Goal: Task Accomplishment & Management: Manage account settings

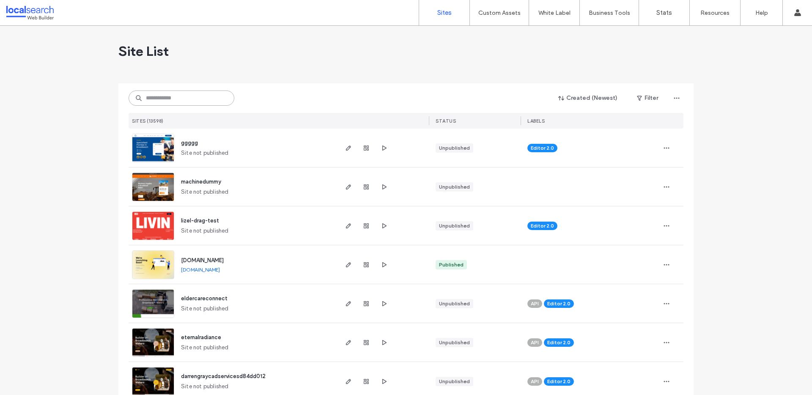
click at [188, 97] on input at bounding box center [181, 97] width 106 height 15
paste input "**********"
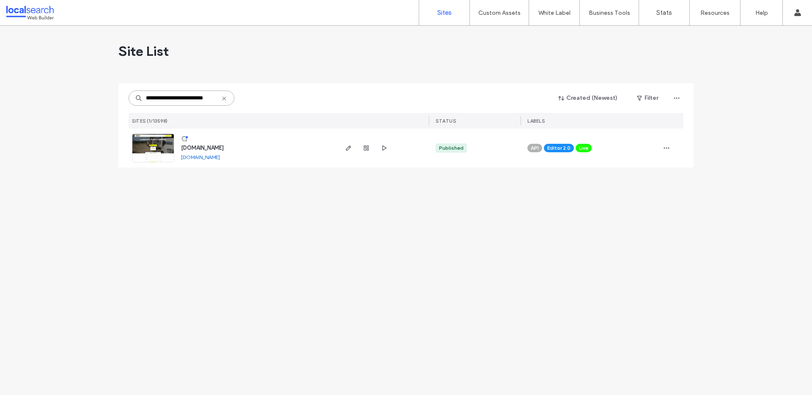
type input "**********"
click at [347, 149] on icon "button" at bounding box center [348, 148] width 7 height 7
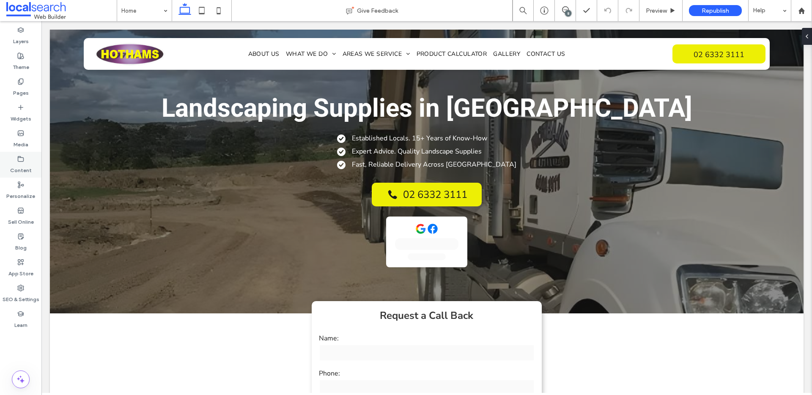
click at [14, 161] on div "Content" at bounding box center [20, 165] width 41 height 26
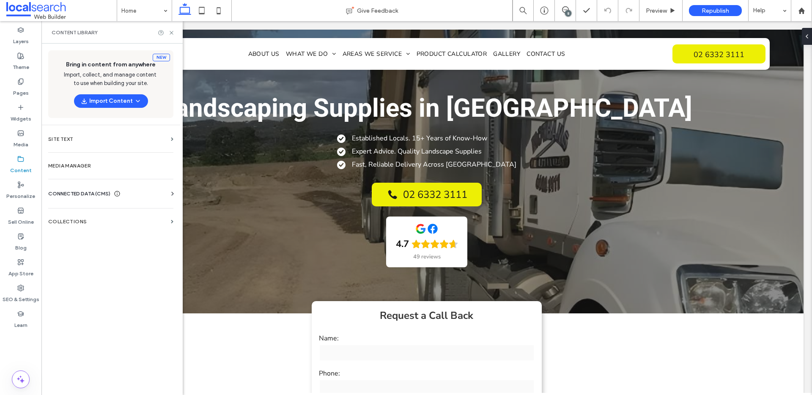
click at [89, 191] on span "CONNECTED DATA (CMS)" at bounding box center [79, 193] width 62 height 8
click at [95, 213] on label "Business Info" at bounding box center [112, 214] width 115 height 6
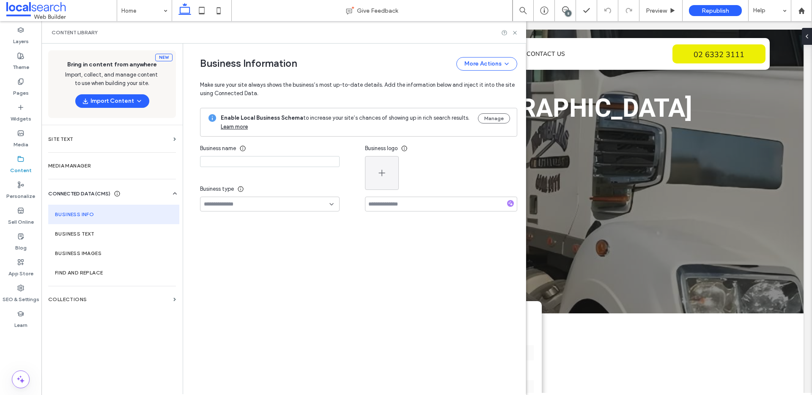
type input "*******"
type input "**********"
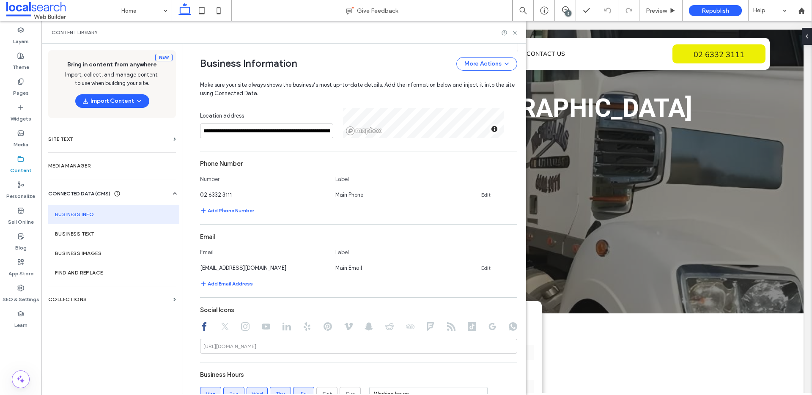
scroll to position [420, 0]
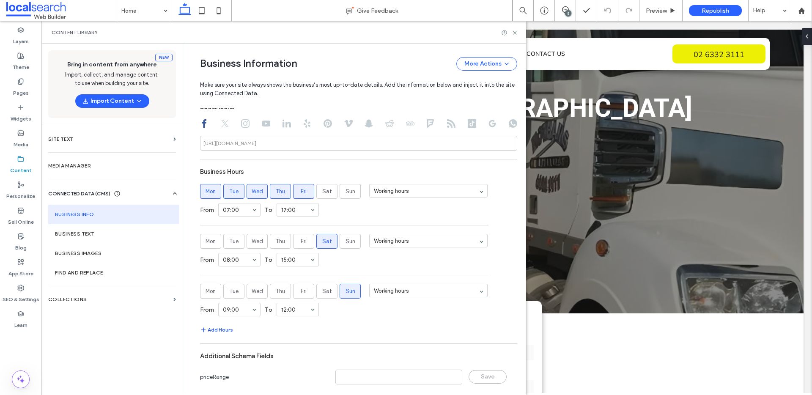
click at [223, 328] on button "Add Hours" at bounding box center [216, 330] width 33 height 10
click at [340, 340] on label "Sun" at bounding box center [349, 340] width 21 height 15
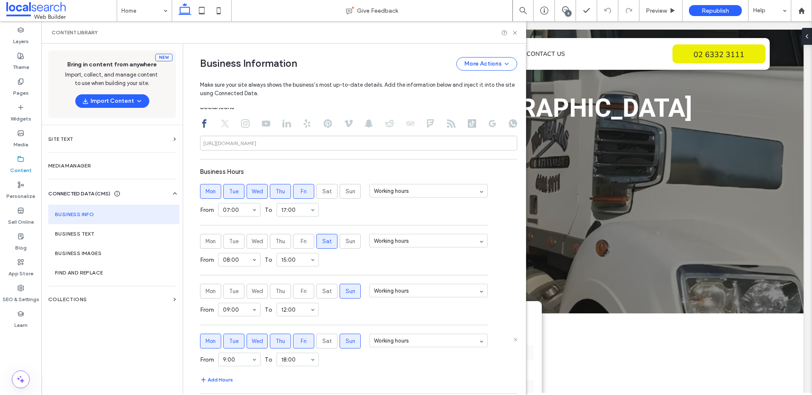
click at [205, 341] on span "Mon" at bounding box center [210, 341] width 10 height 8
click at [223, 340] on label "Tue" at bounding box center [233, 340] width 21 height 15
click at [246, 339] on label "Wed" at bounding box center [256, 340] width 21 height 15
click at [281, 339] on label "Thu" at bounding box center [280, 340] width 21 height 15
click at [301, 338] on span "Fri" at bounding box center [304, 341] width 6 height 8
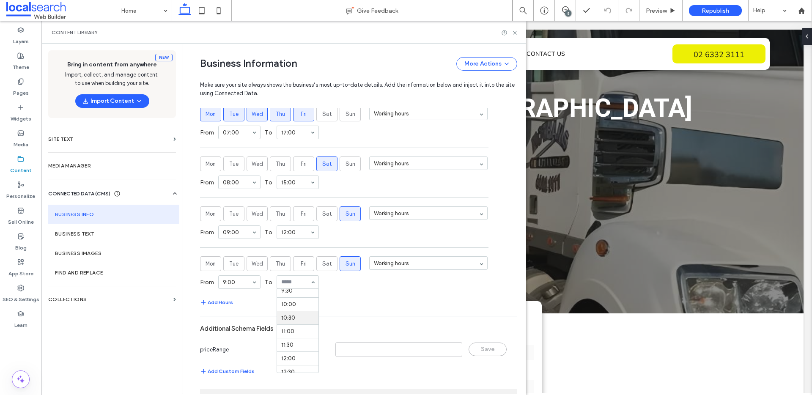
scroll to position [268, 0]
click at [345, 308] on div "**********" at bounding box center [358, 65] width 317 height 629
click at [514, 263] on use at bounding box center [515, 261] width 3 height 3
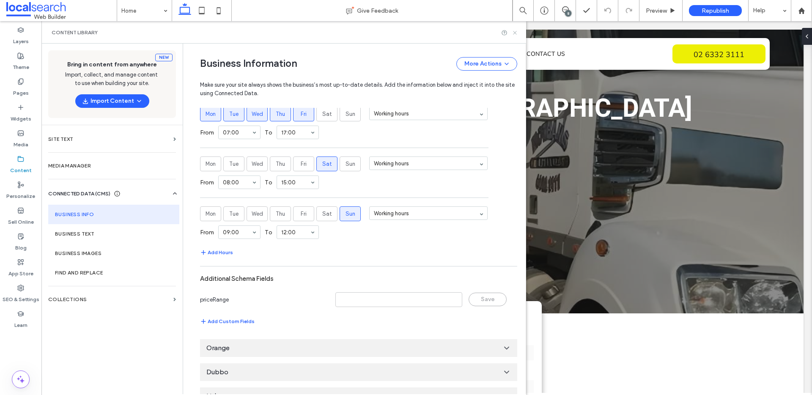
click at [517, 31] on icon at bounding box center [514, 33] width 6 height 6
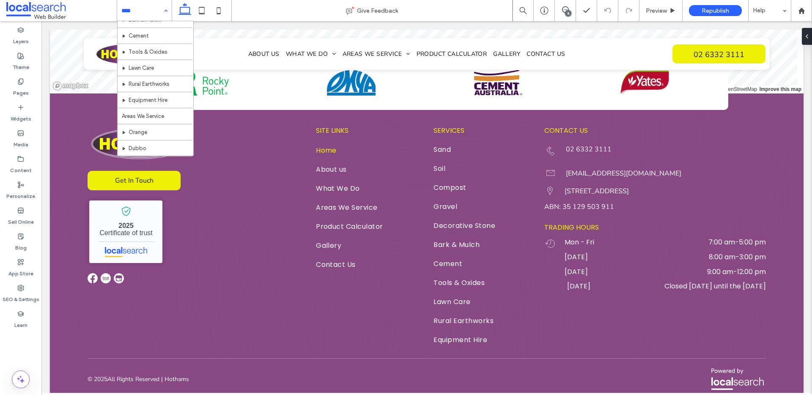
scroll to position [218, 0]
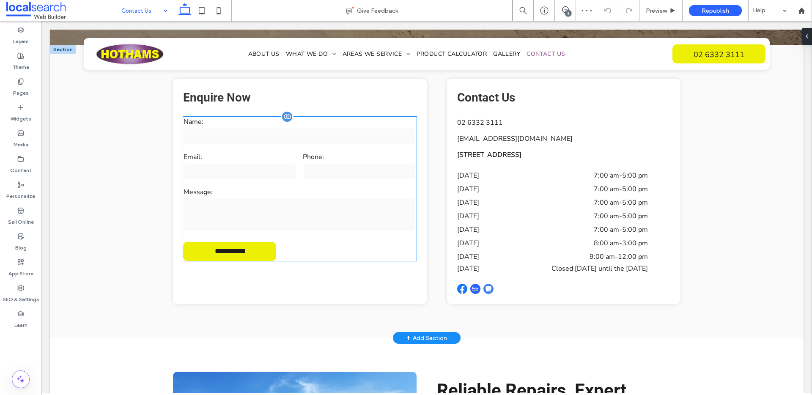
scroll to position [205, 0]
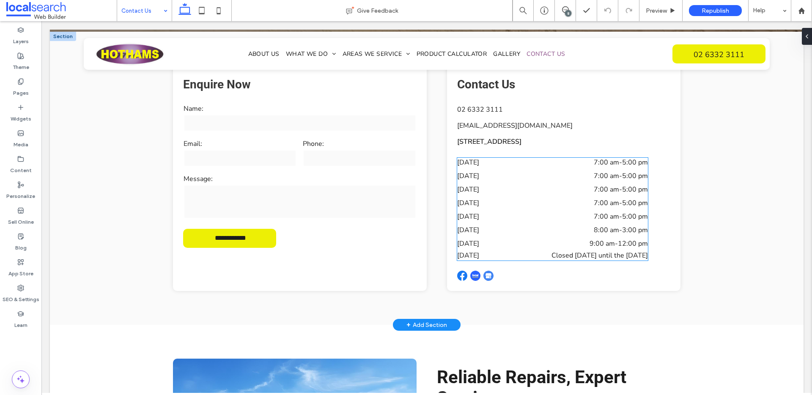
click at [574, 254] on span "Closed [DATE] until the [DATE]" at bounding box center [599, 255] width 96 height 9
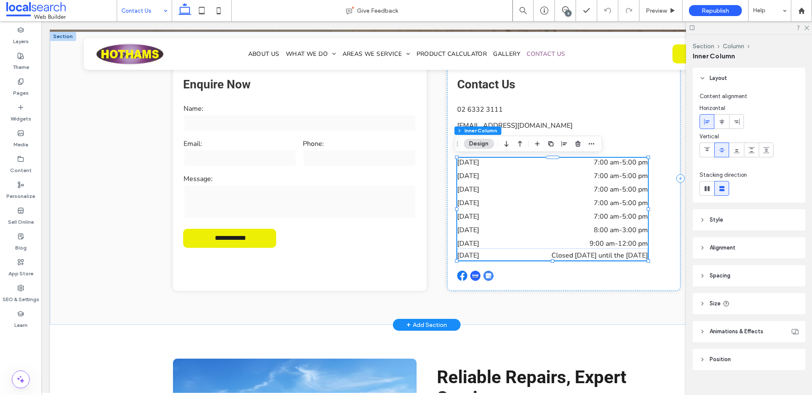
click at [561, 256] on span "Closed [DATE] until the [DATE]" at bounding box center [599, 255] width 96 height 9
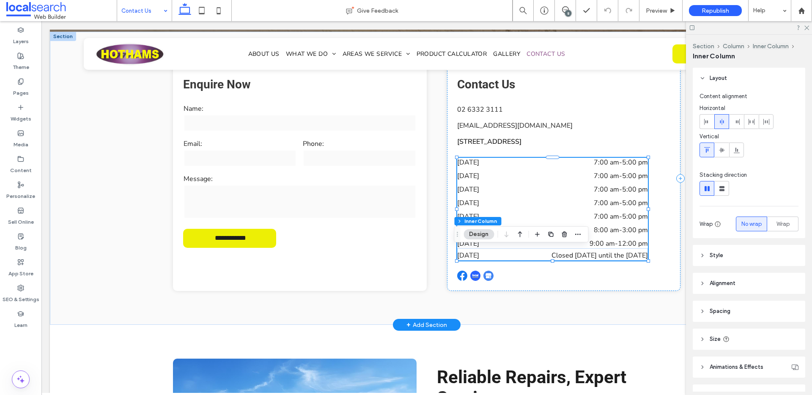
click at [561, 256] on span "Closed [DATE] until the [DATE]" at bounding box center [599, 255] width 96 height 9
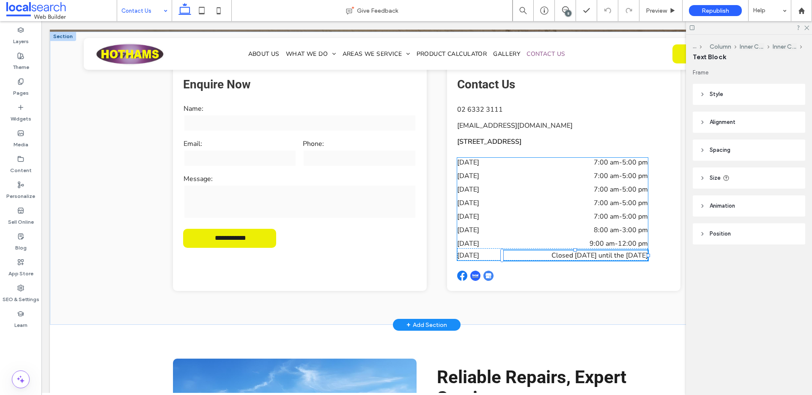
click at [566, 254] on span "Closed [DATE] until the [DATE]" at bounding box center [599, 255] width 96 height 9
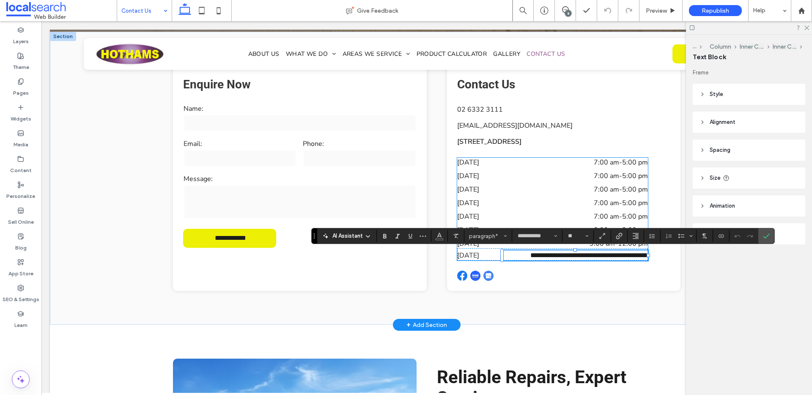
click at [536, 255] on span "**********" at bounding box center [589, 255] width 118 height 6
click at [480, 257] on p "[DATE]" at bounding box center [476, 255] width 38 height 10
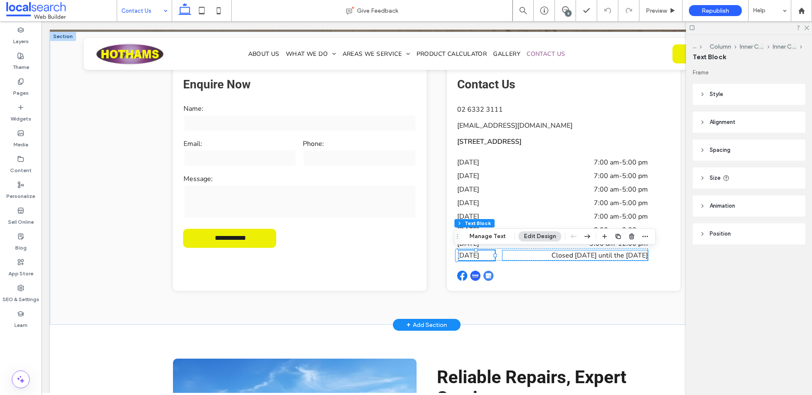
click at [551, 253] on span "Closed [DATE] until the [DATE]" at bounding box center [599, 255] width 96 height 9
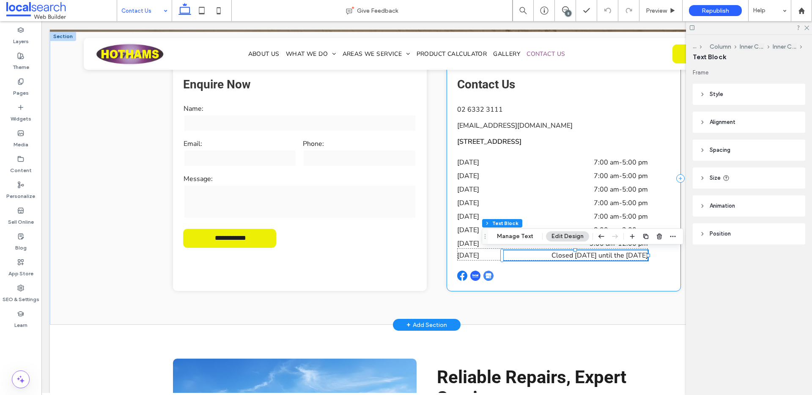
click at [596, 284] on div "Contact Us [PHONE_NUMBER] [EMAIL_ADDRESS][DOMAIN_NAME] [STREET_ADDRESS] [DATE] …" at bounding box center [563, 178] width 233 height 225
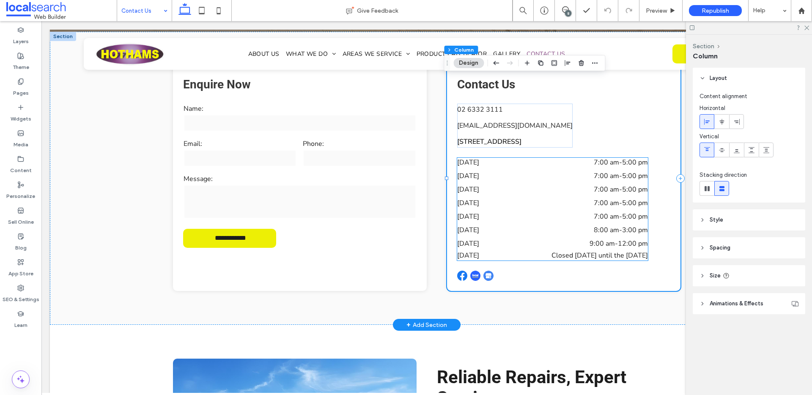
click at [551, 254] on span "Closed [DATE] until the [DATE]" at bounding box center [599, 255] width 96 height 9
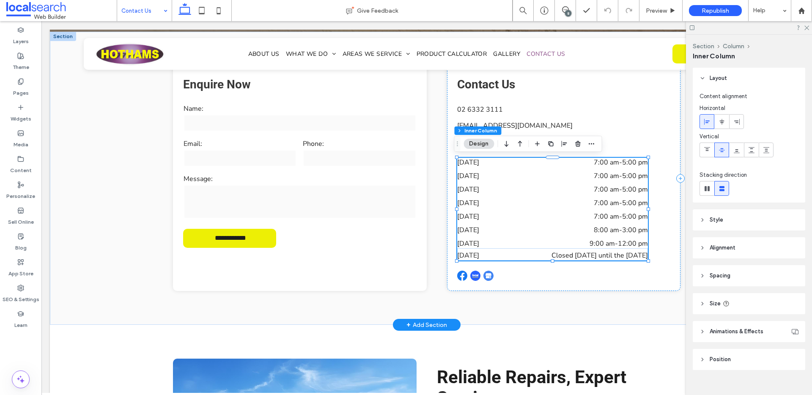
click at [555, 253] on span "Closed [DATE] until the [DATE]" at bounding box center [599, 255] width 96 height 9
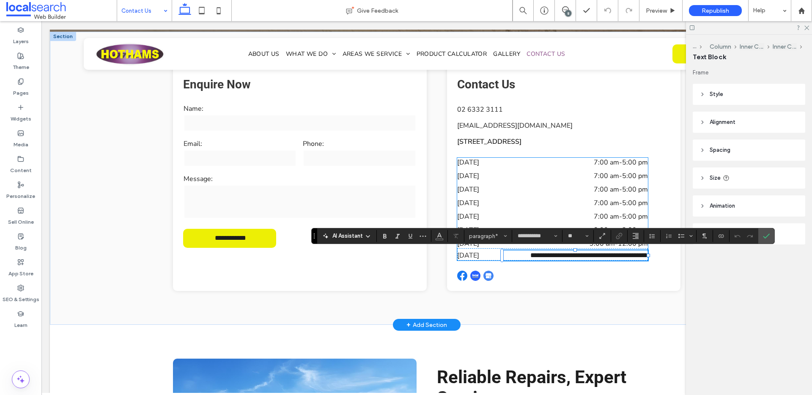
click at [555, 253] on span "**********" at bounding box center [589, 255] width 118 height 6
click at [479, 257] on p "[DATE]" at bounding box center [476, 255] width 38 height 10
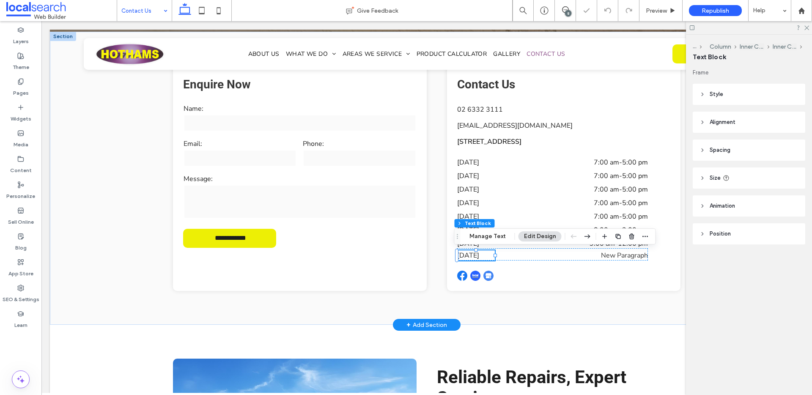
click at [479, 257] on div "[DATE]" at bounding box center [476, 255] width 38 height 10
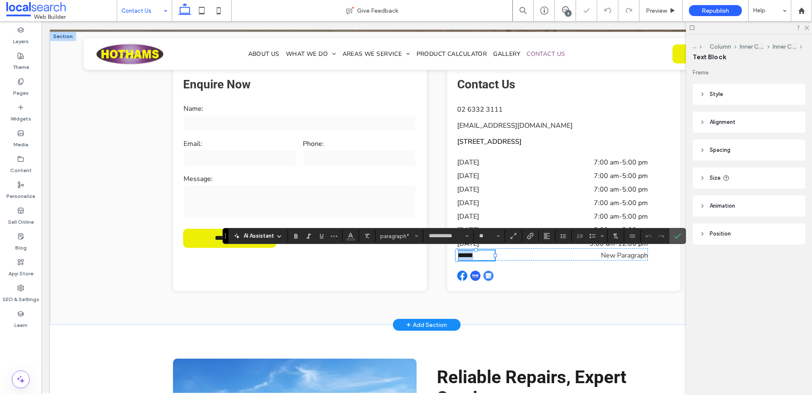
click at [479, 257] on p "******" at bounding box center [476, 255] width 38 height 10
click at [538, 272] on div "Contact Us [PHONE_NUMBER] [EMAIL_ADDRESS][DOMAIN_NAME] [STREET_ADDRESS] [DATE] …" at bounding box center [563, 178] width 233 height 225
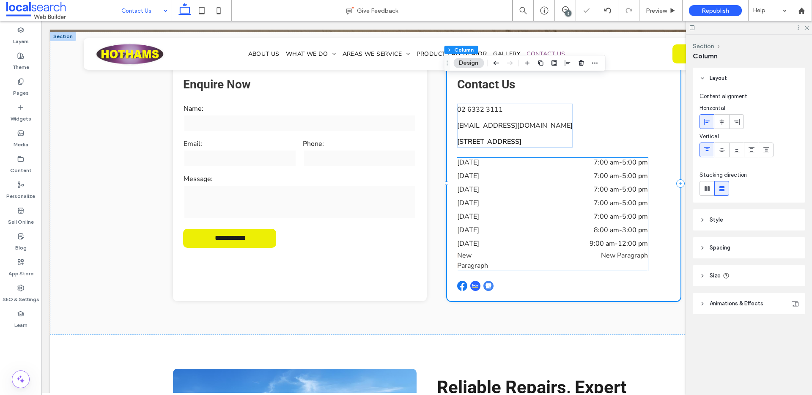
click at [519, 260] on p "New Paragraph" at bounding box center [574, 255] width 145 height 10
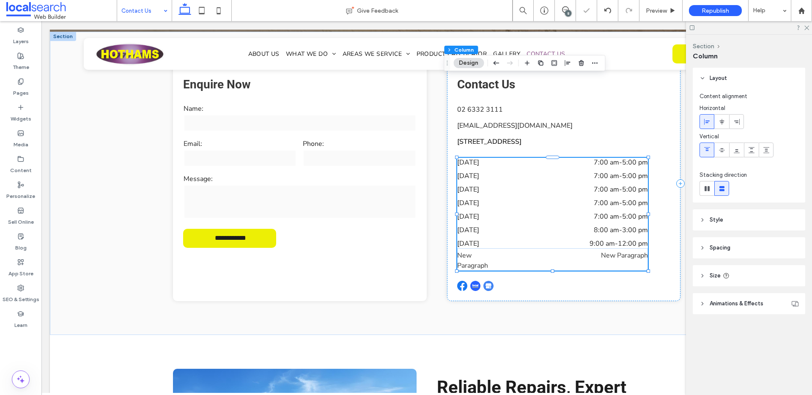
click at [519, 260] on p "New Paragraph" at bounding box center [574, 255] width 145 height 10
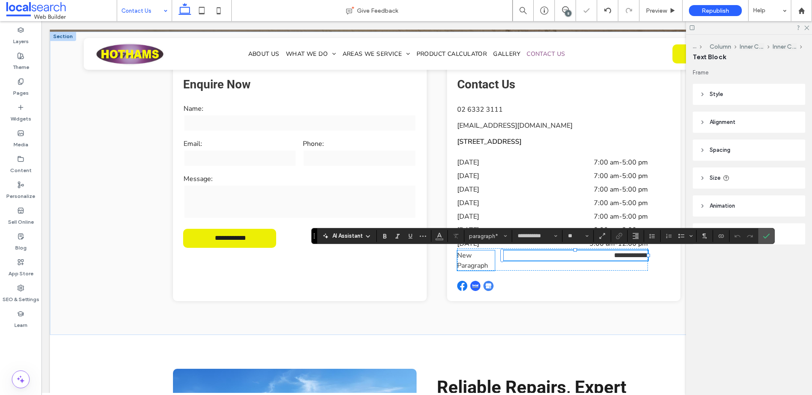
click at [467, 260] on p "New Paragraph" at bounding box center [476, 260] width 38 height 20
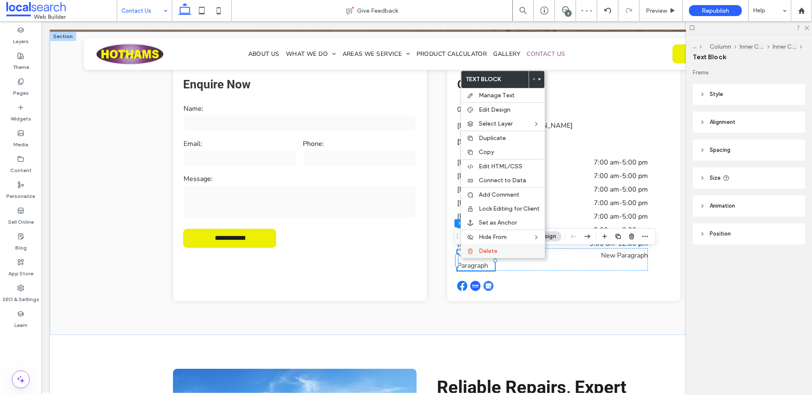
click at [480, 252] on span "Delete" at bounding box center [487, 250] width 19 height 7
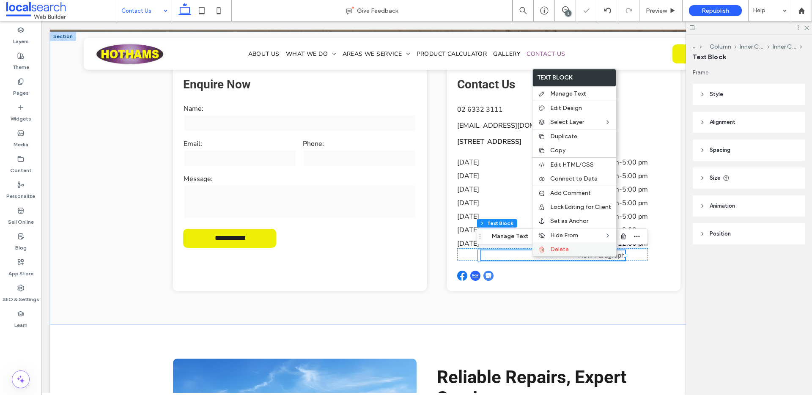
click at [547, 251] on div "Delete" at bounding box center [574, 249] width 84 height 14
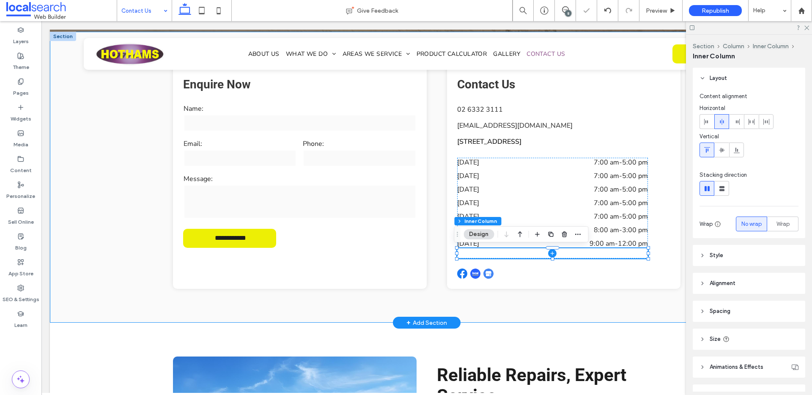
click at [584, 301] on div "**********" at bounding box center [426, 177] width 507 height 291
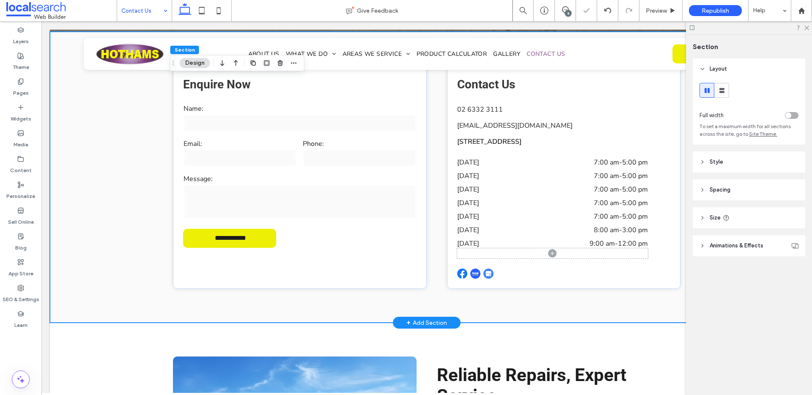
click at [572, 306] on div "**********" at bounding box center [426, 177] width 507 height 291
click at [664, 8] on span "Preview" at bounding box center [655, 10] width 21 height 7
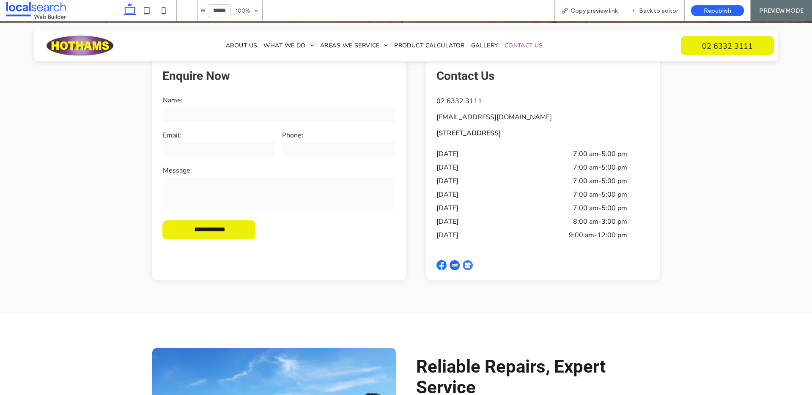
scroll to position [197, 0]
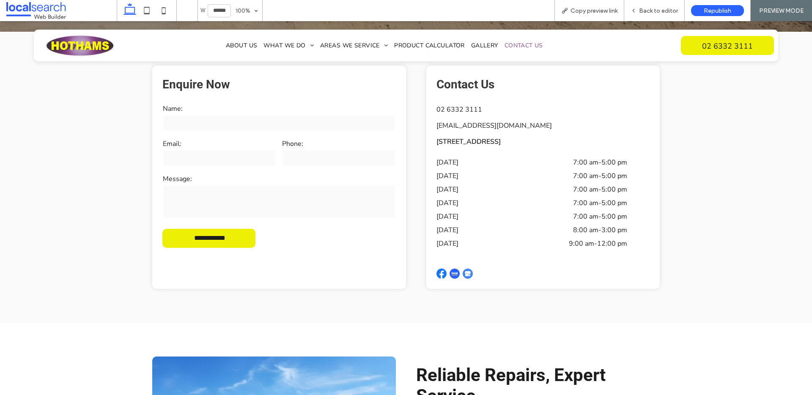
click at [664, 8] on span "Back to editor" at bounding box center [658, 10] width 39 height 7
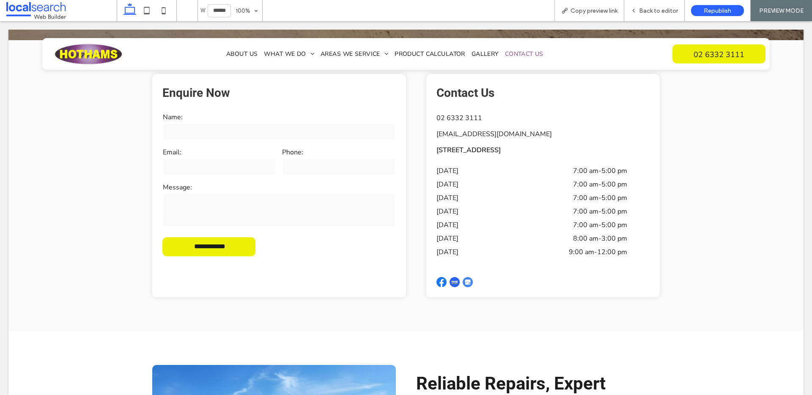
scroll to position [205, 0]
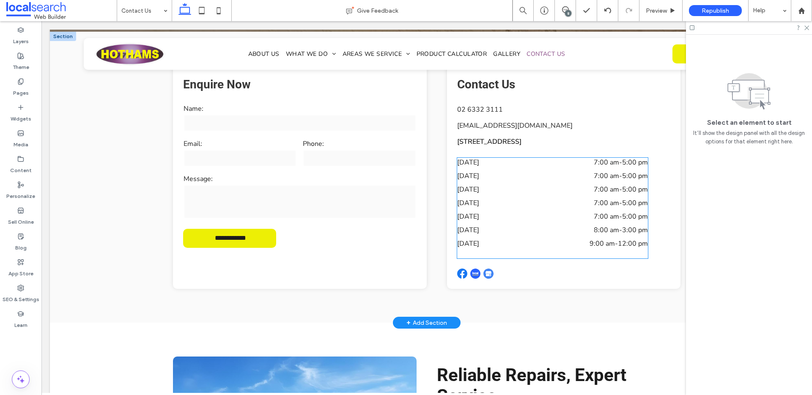
click at [490, 251] on span at bounding box center [552, 253] width 191 height 10
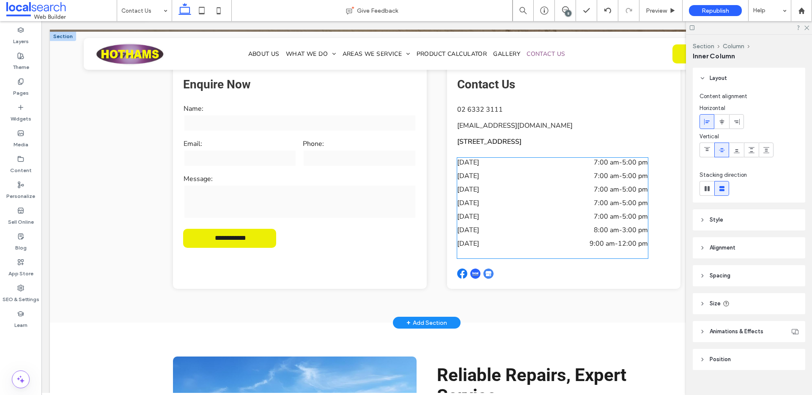
type input "**"
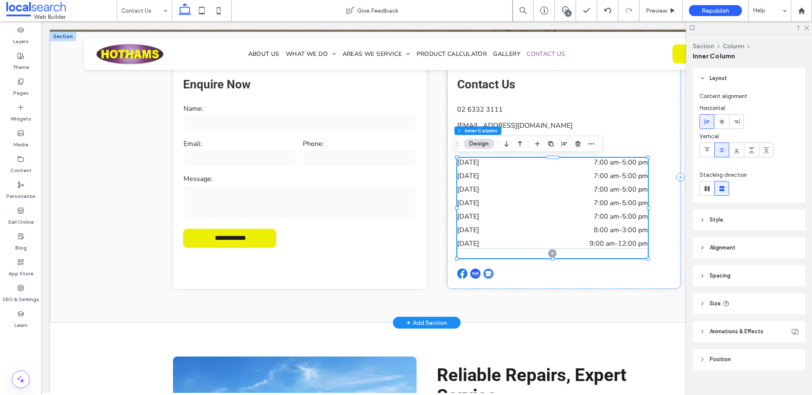
click at [486, 253] on span at bounding box center [552, 253] width 191 height 10
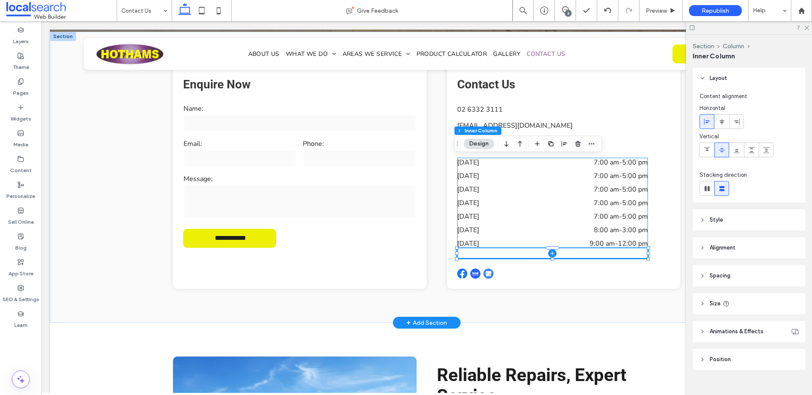
click at [486, 253] on span at bounding box center [552, 253] width 191 height 10
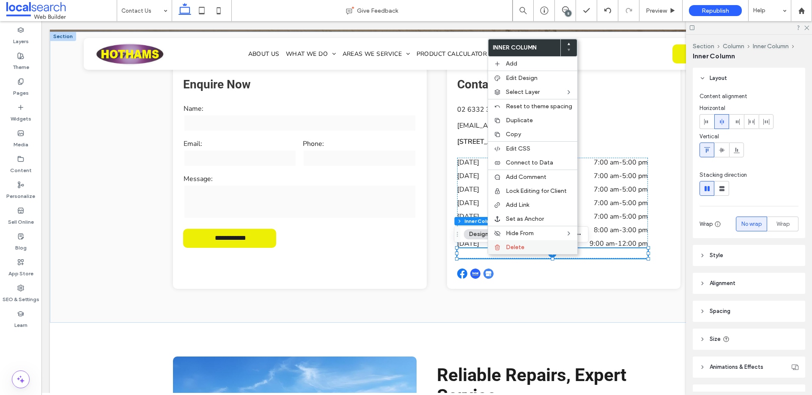
click at [511, 250] on span "Delete" at bounding box center [515, 246] width 19 height 7
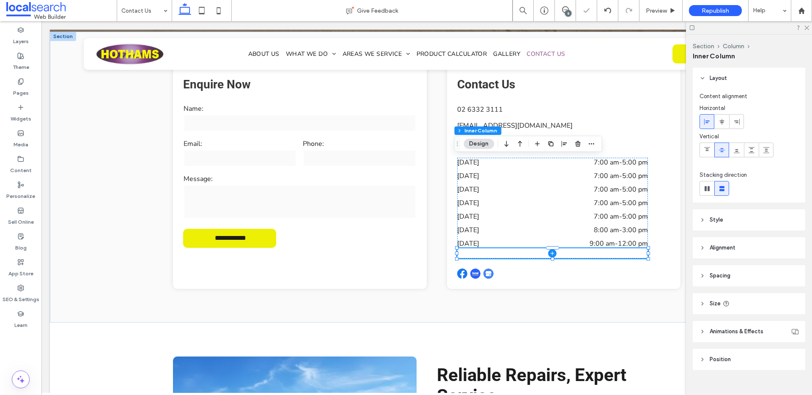
type input "**"
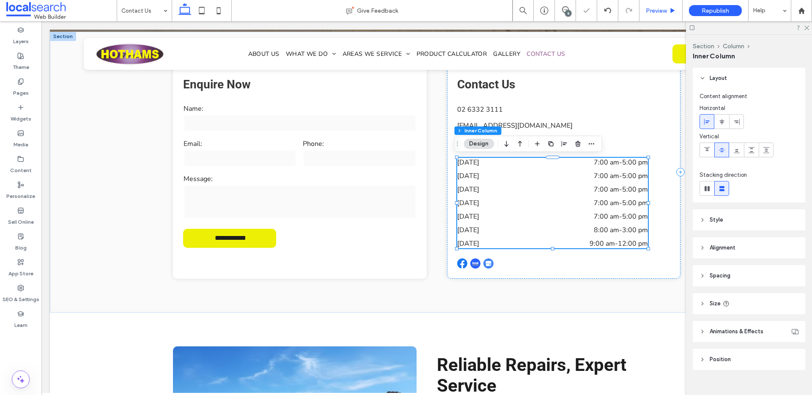
click at [663, 8] on span "Preview" at bounding box center [655, 10] width 21 height 7
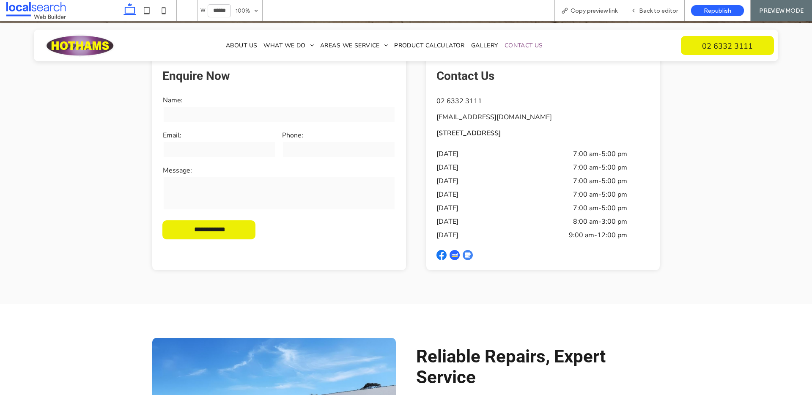
scroll to position [197, 0]
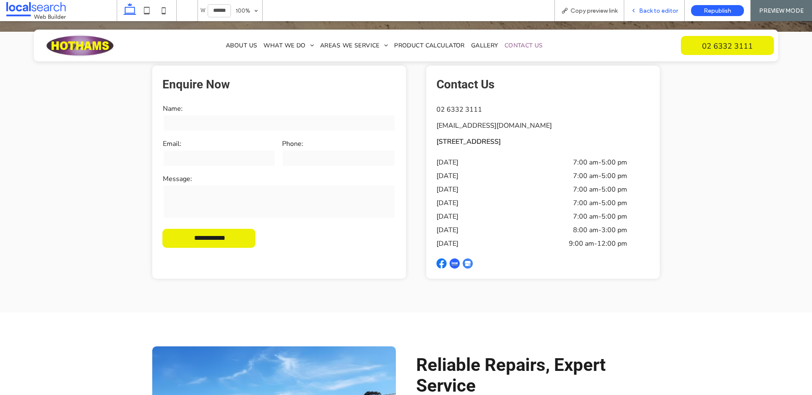
click at [669, 9] on span "Back to editor" at bounding box center [658, 10] width 39 height 7
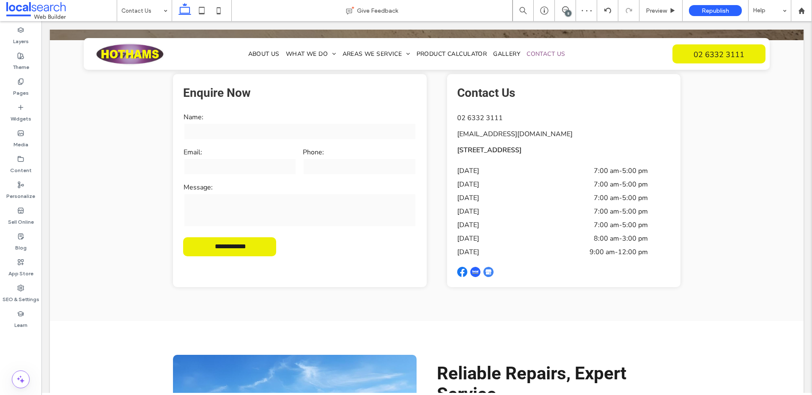
scroll to position [205, 0]
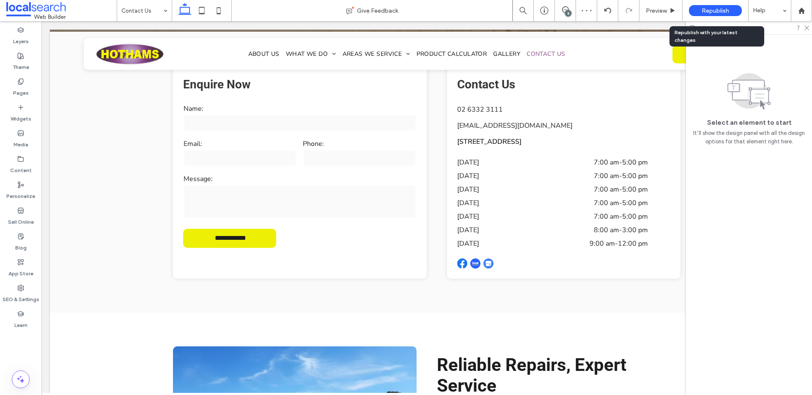
click at [713, 11] on span "Republish" at bounding box center [714, 10] width 27 height 7
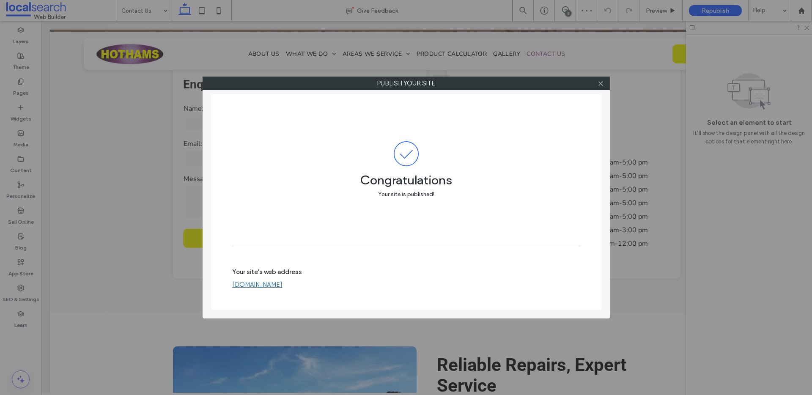
click at [599, 83] on icon at bounding box center [600, 83] width 6 height 6
